Goal: Navigation & Orientation: Find specific page/section

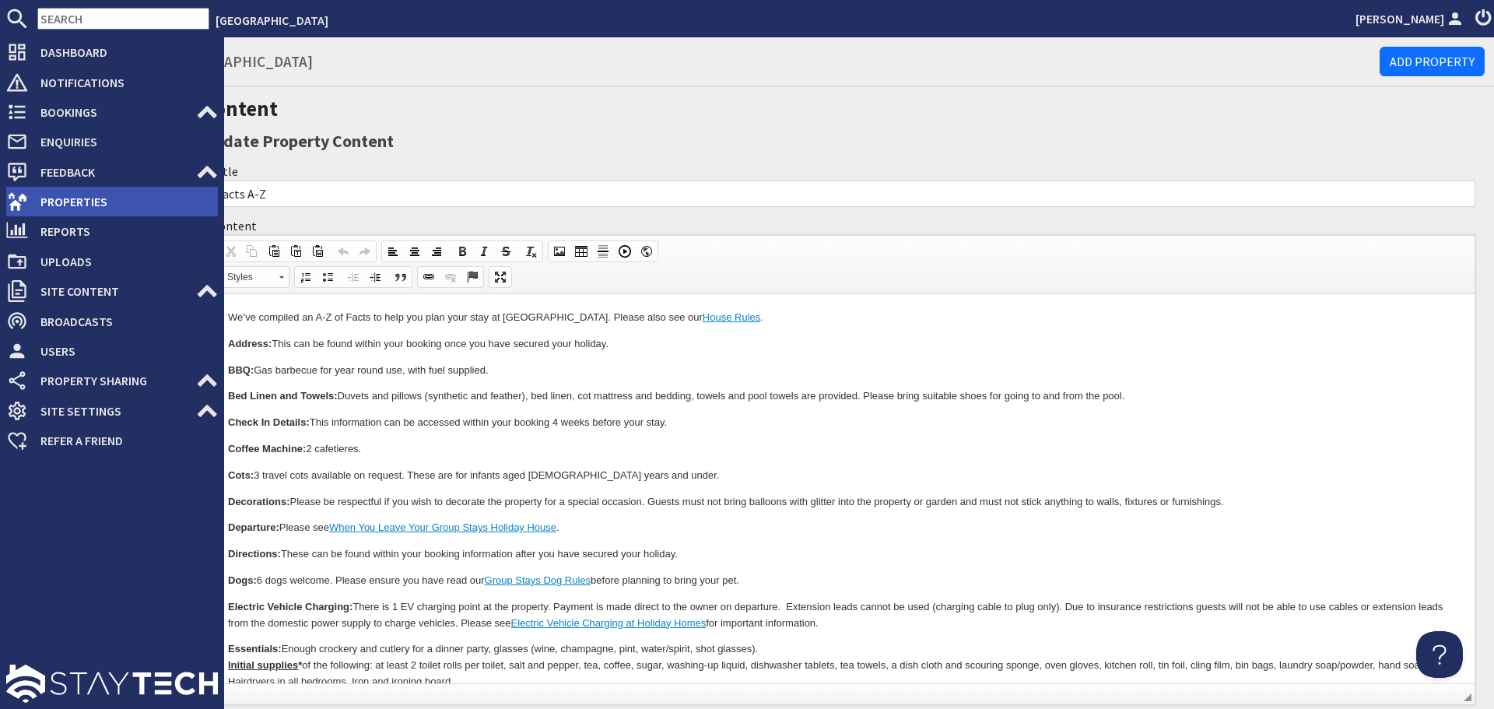
drag, startPoint x: 26, startPoint y: 199, endPoint x: 147, endPoint y: 207, distance: 120.9
click at [26, 199] on icon at bounding box center [17, 202] width 22 height 22
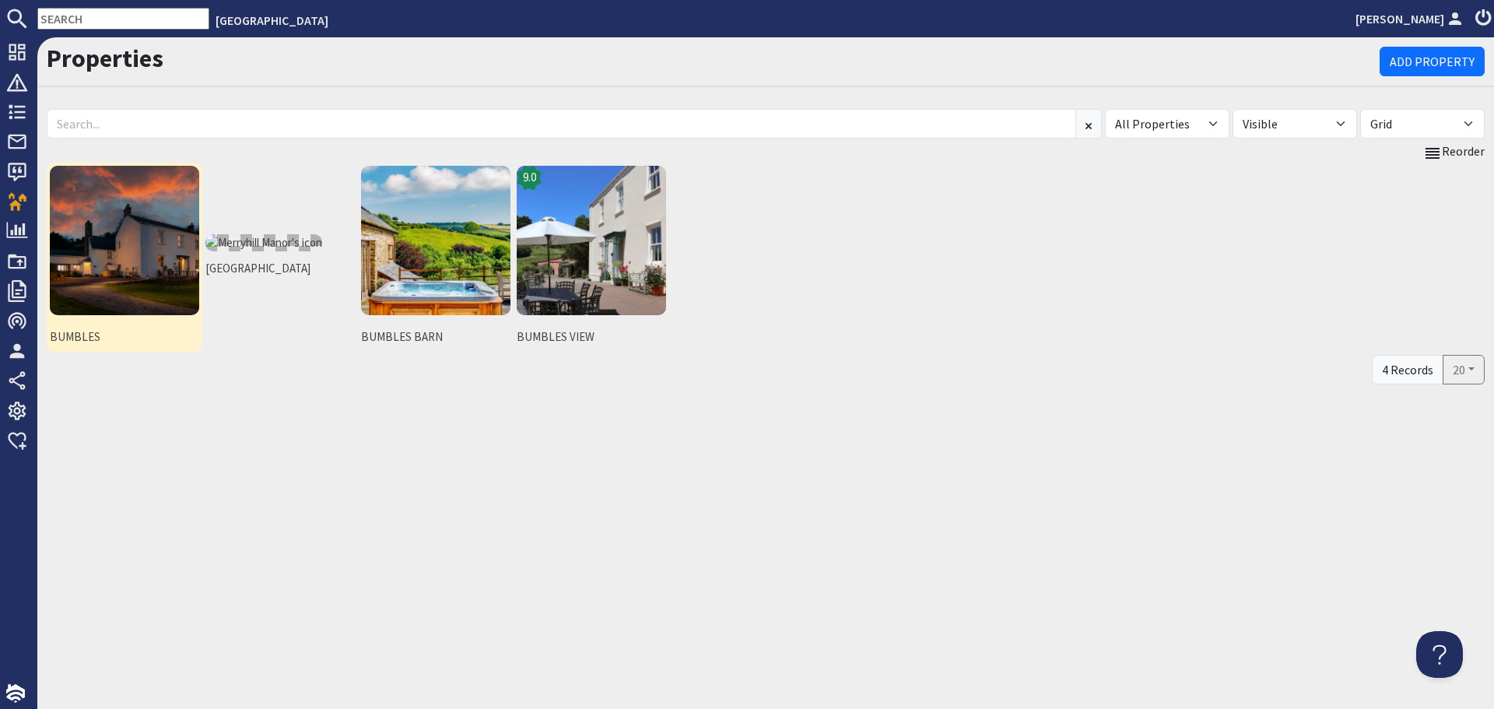
click at [123, 269] on img at bounding box center [124, 240] width 149 height 149
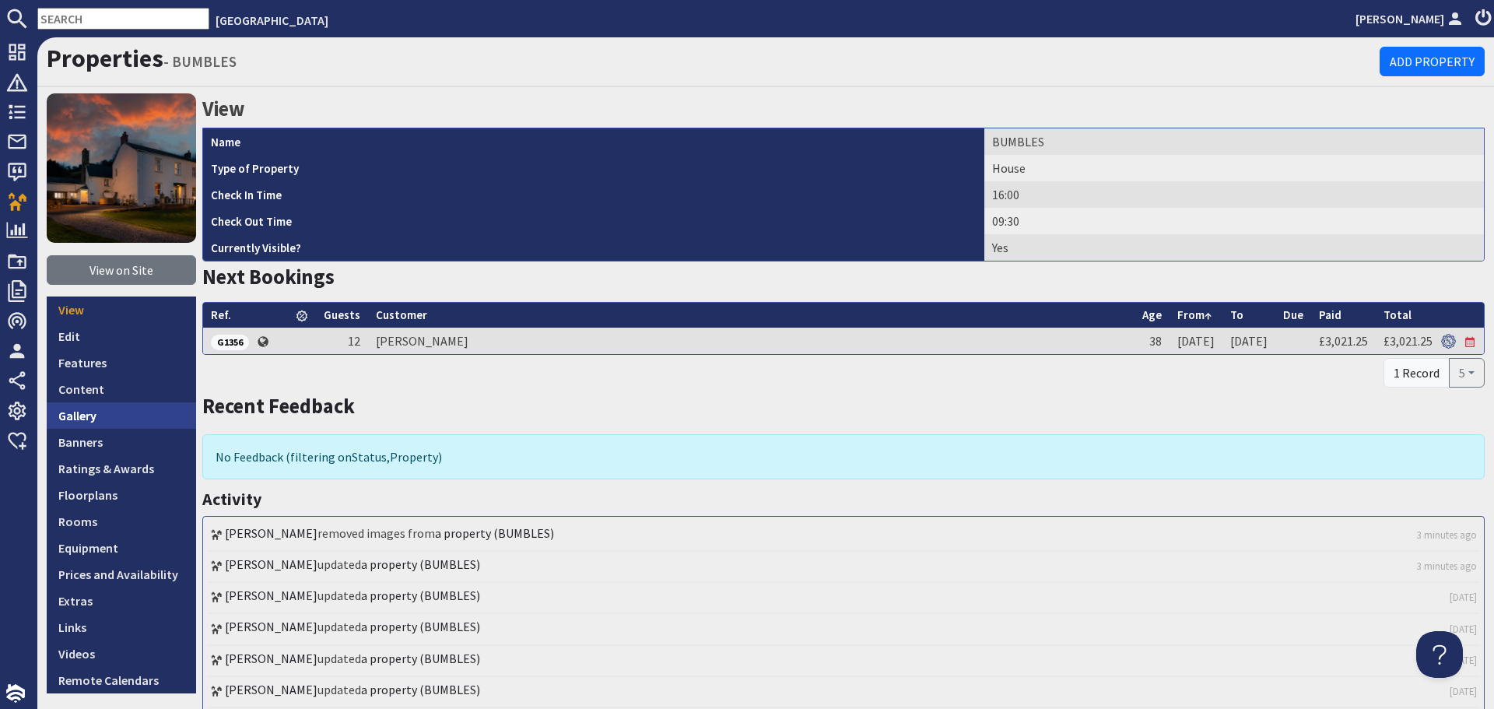
click at [137, 424] on link "Gallery" at bounding box center [121, 415] width 149 height 26
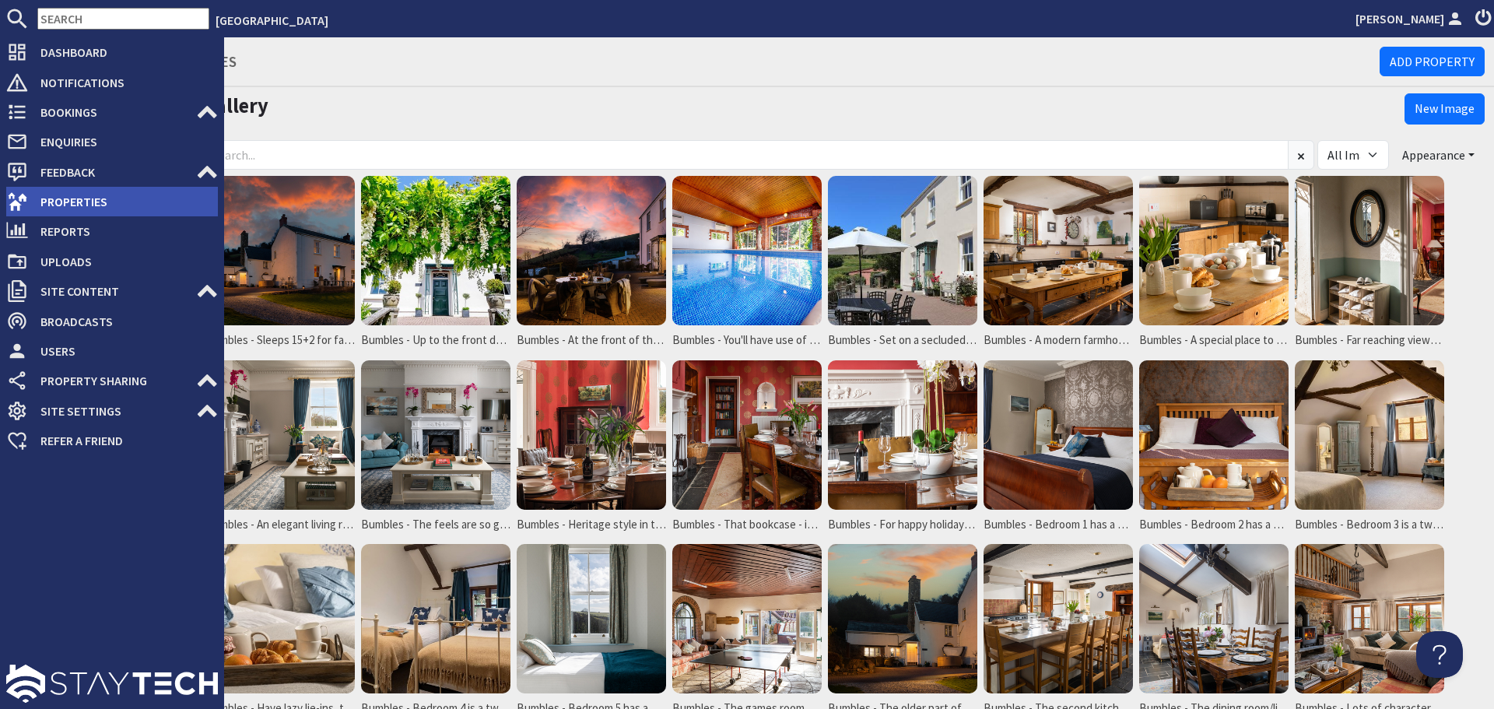
click at [19, 196] on icon at bounding box center [17, 202] width 22 height 22
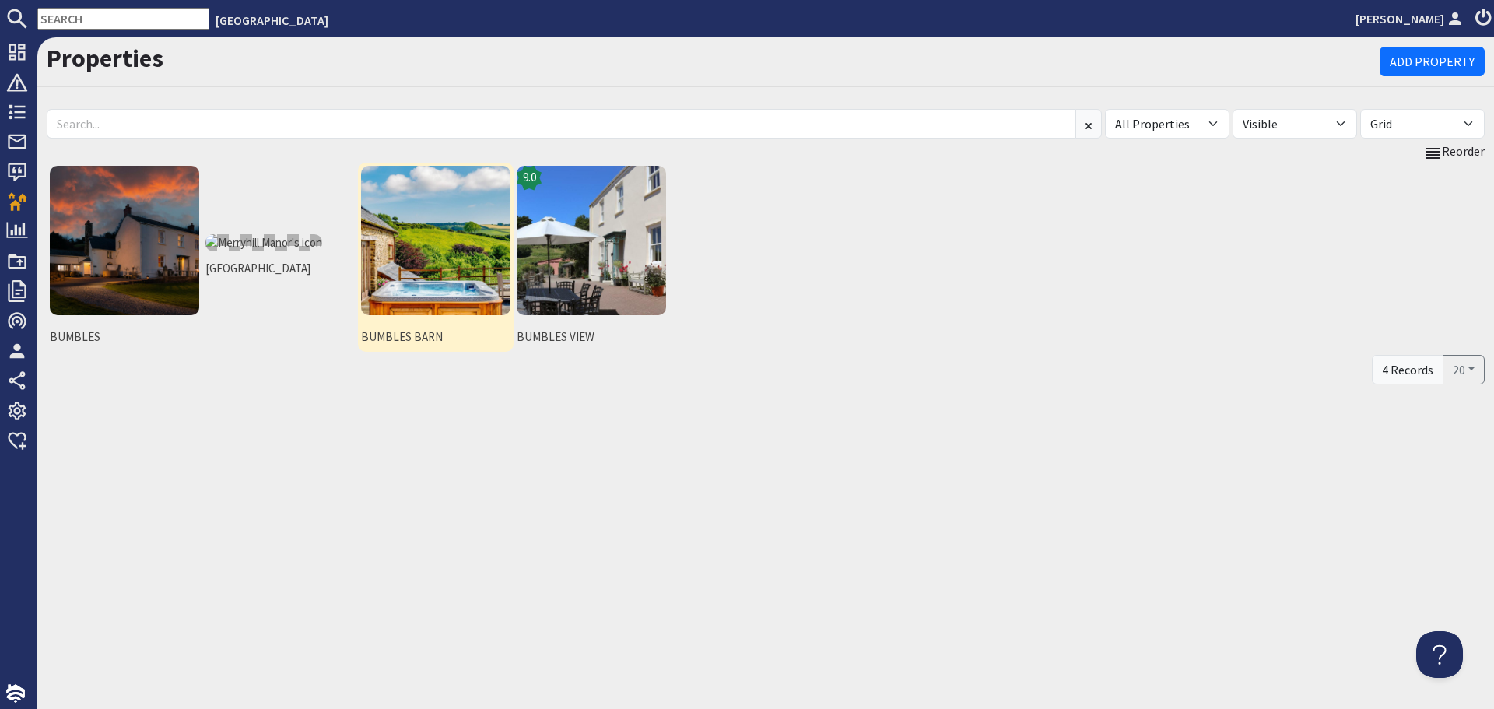
click at [425, 284] on img at bounding box center [435, 240] width 149 height 149
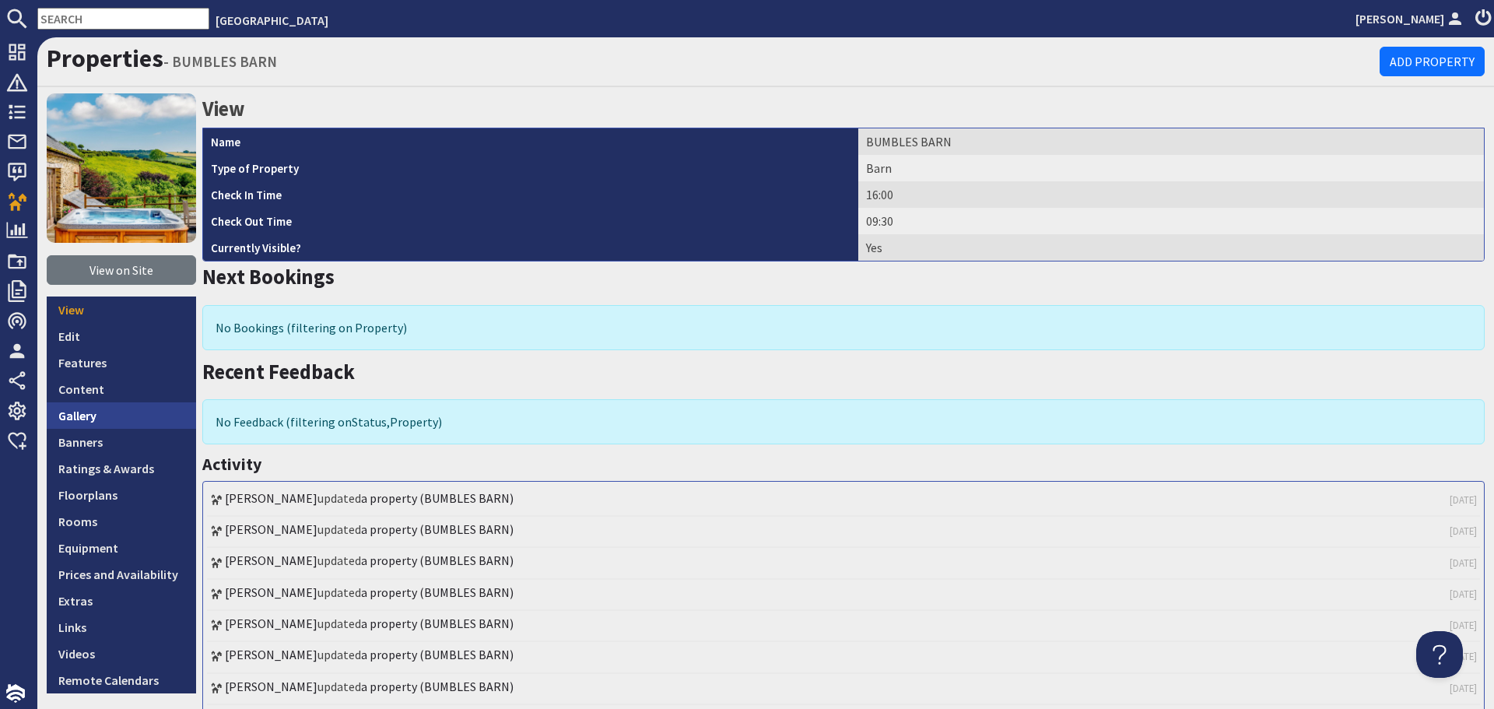
click at [141, 416] on link "Gallery" at bounding box center [121, 415] width 149 height 26
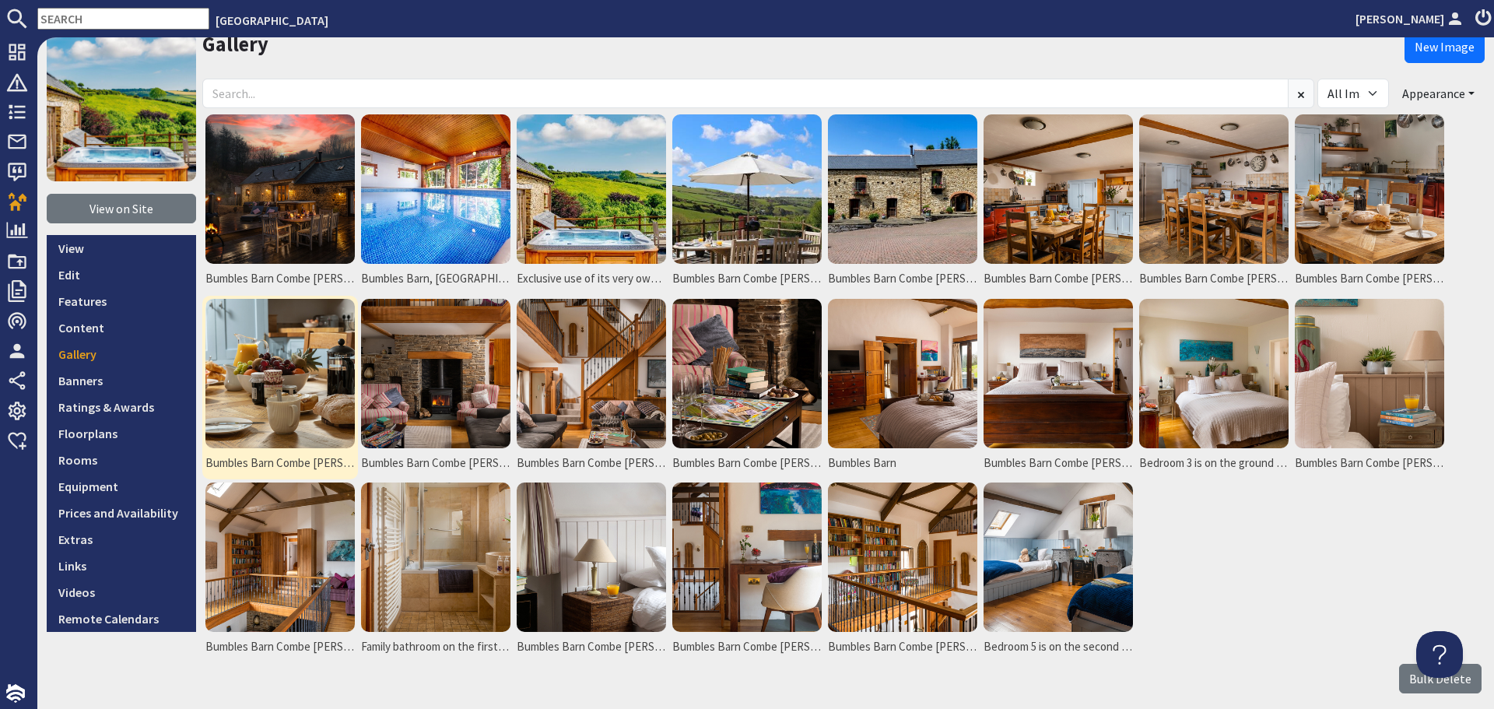
scroll to position [78, 0]
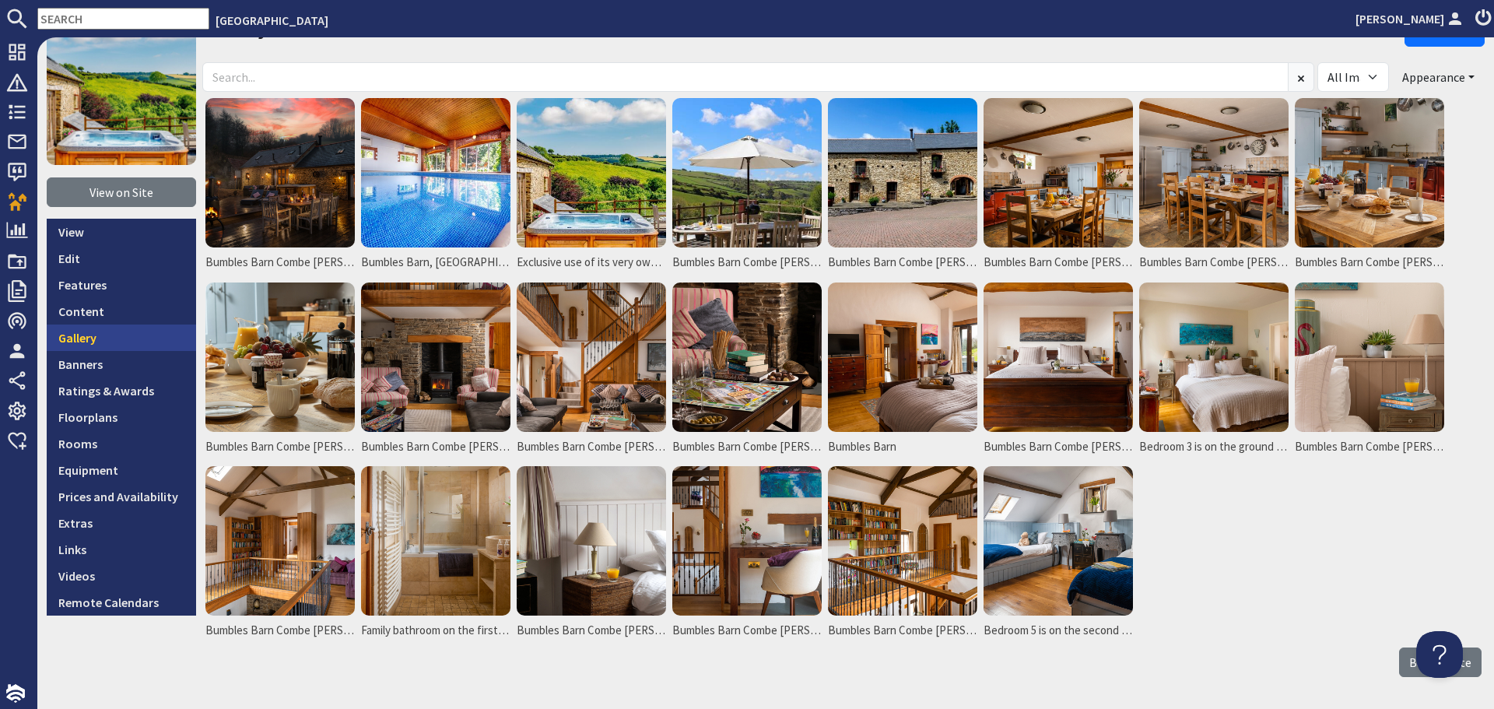
click at [75, 328] on link "Gallery" at bounding box center [121, 338] width 149 height 26
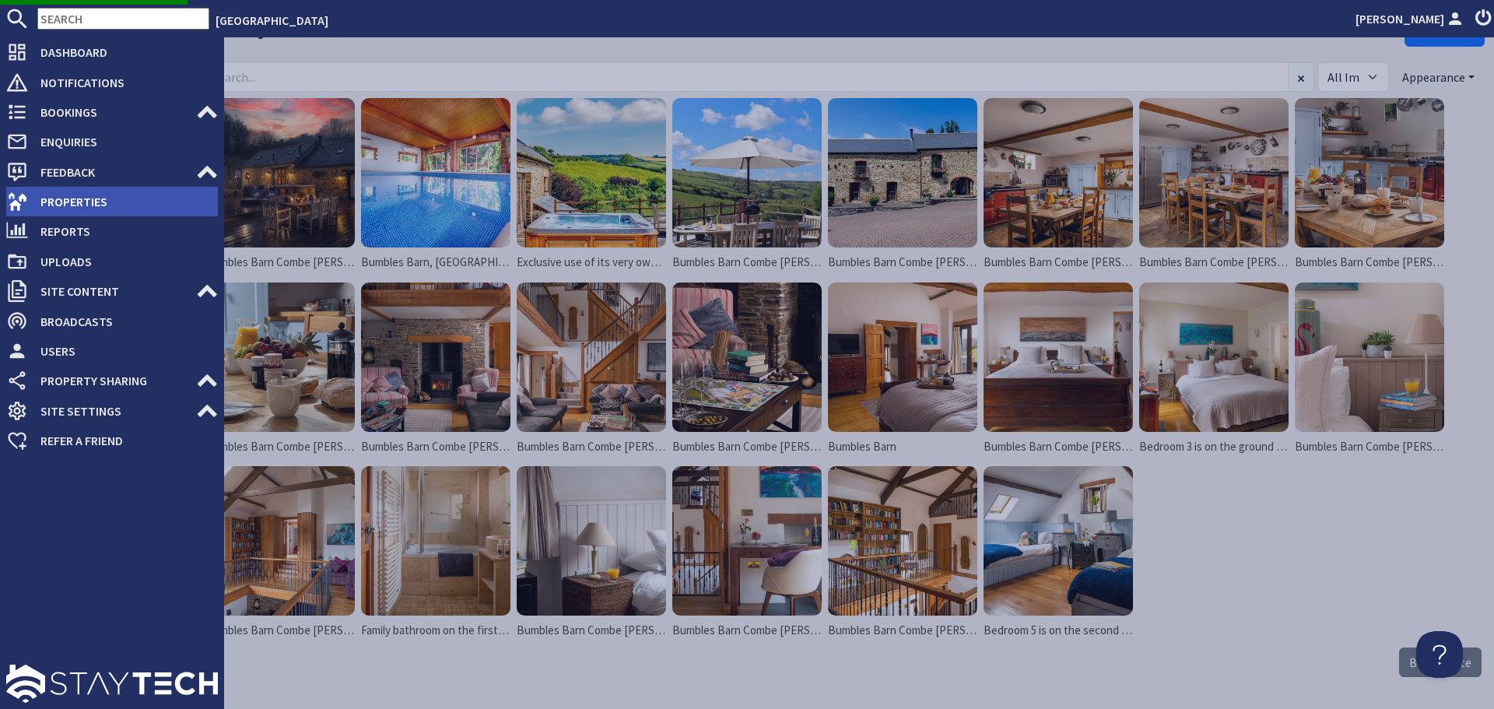
click at [17, 194] on icon at bounding box center [17, 202] width 22 height 22
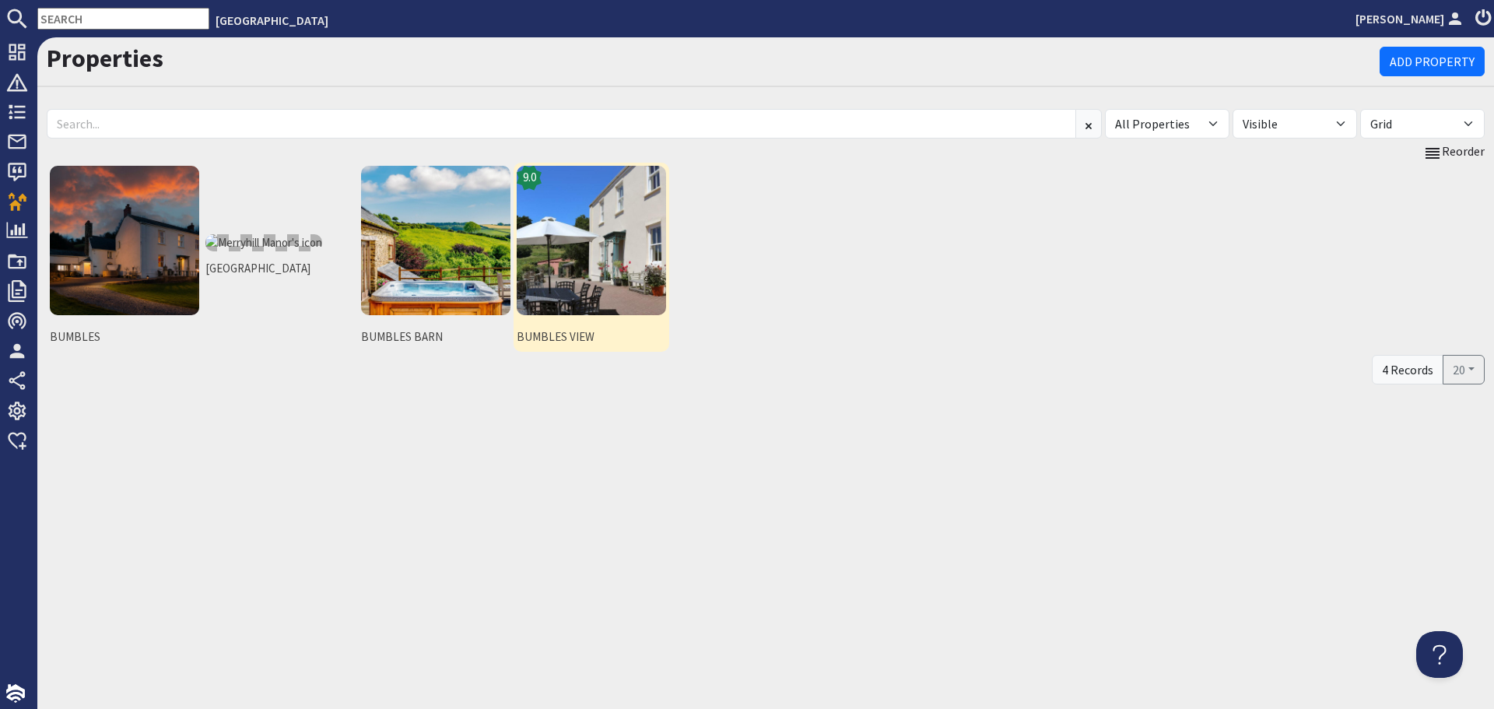
click at [544, 281] on img at bounding box center [591, 240] width 149 height 149
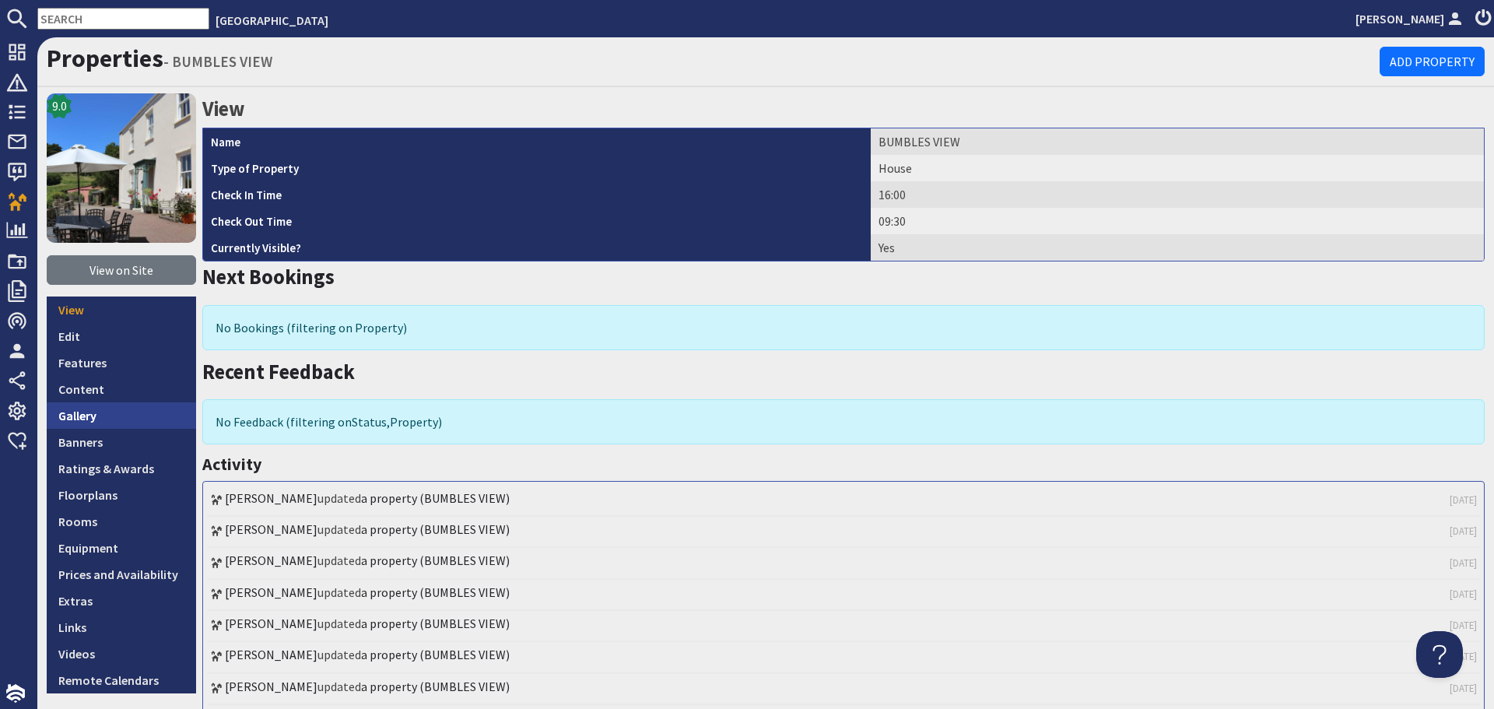
click at [122, 416] on link "Gallery" at bounding box center [121, 415] width 149 height 26
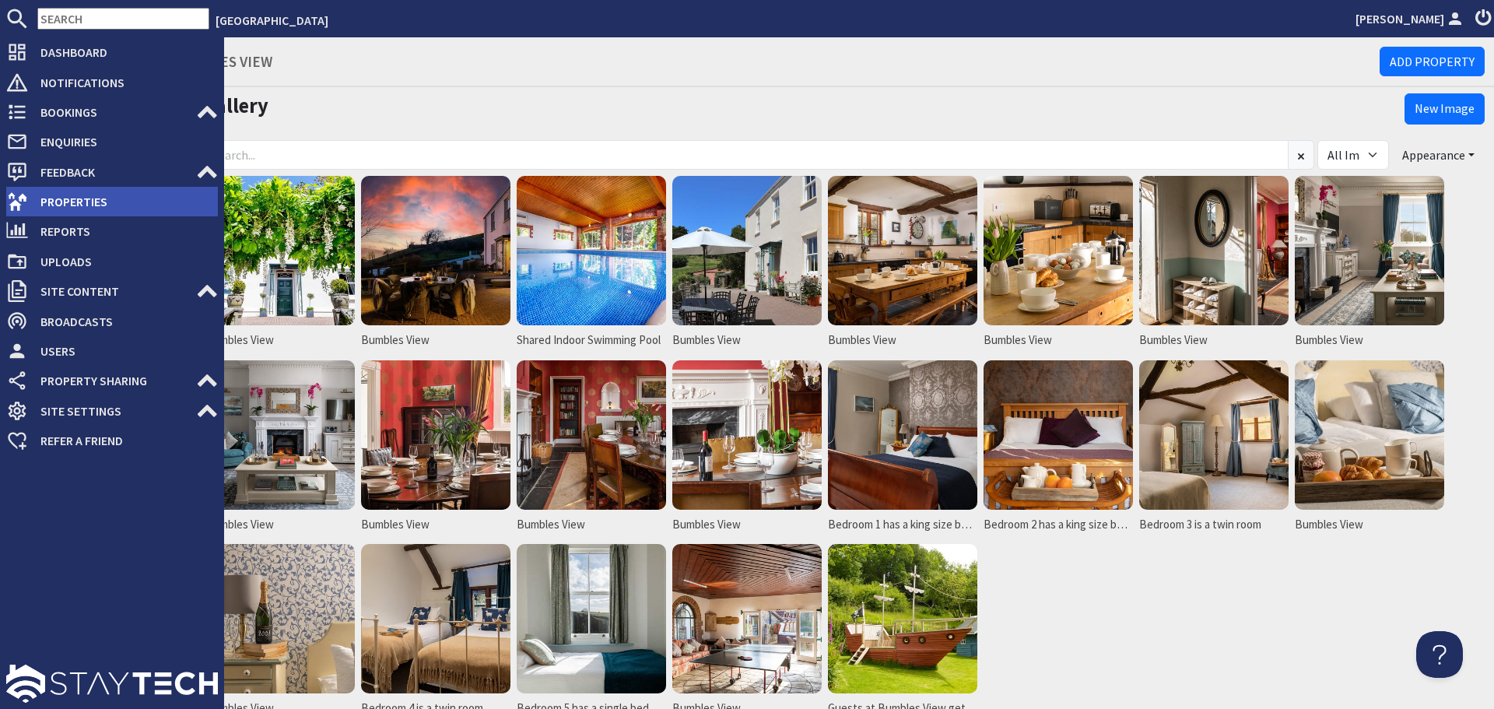
click at [35, 193] on span "Properties" at bounding box center [123, 201] width 190 height 25
